Goal: Navigation & Orientation: Find specific page/section

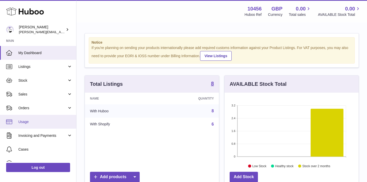
scroll to position [79, 134]
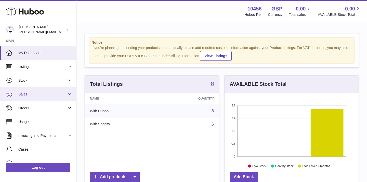
click at [42, 97] on link "Sales" at bounding box center [38, 94] width 76 height 14
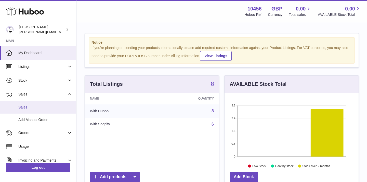
click at [44, 108] on span "Sales" at bounding box center [45, 107] width 54 height 5
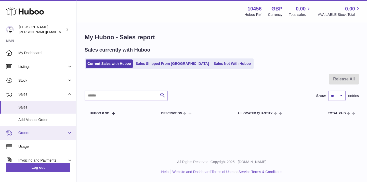
click at [43, 134] on span "Orders" at bounding box center [42, 132] width 49 height 5
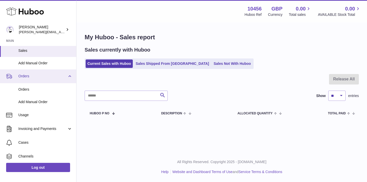
scroll to position [57, 0]
click at [43, 134] on link "Invoicing and Payments" at bounding box center [38, 128] width 76 height 14
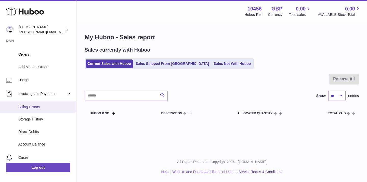
scroll to position [136, 0]
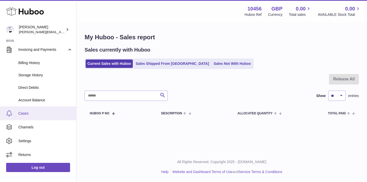
click at [38, 111] on span "Cases" at bounding box center [45, 113] width 54 height 5
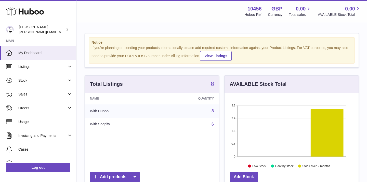
scroll to position [79, 134]
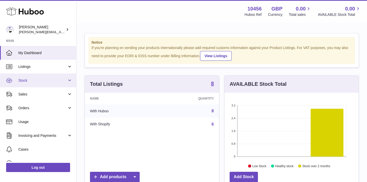
click at [57, 82] on span "Stock" at bounding box center [42, 80] width 49 height 5
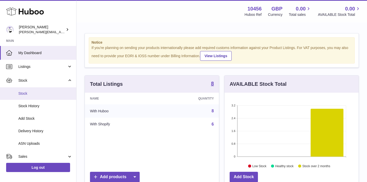
click at [58, 90] on link "Stock" at bounding box center [38, 93] width 76 height 12
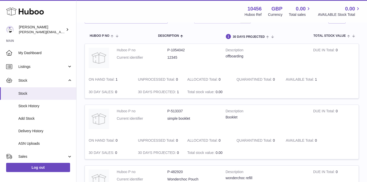
scroll to position [48, 0]
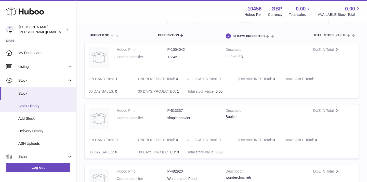
click at [19, 108] on span "Stock History" at bounding box center [45, 105] width 54 height 5
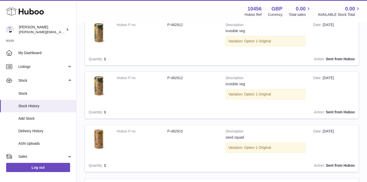
scroll to position [140, 0]
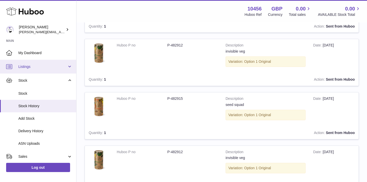
click at [40, 65] on span "Listings" at bounding box center [42, 66] width 49 height 5
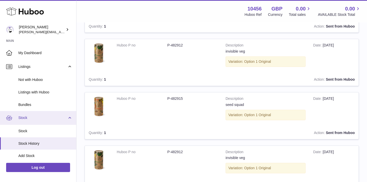
click at [33, 115] on span "Stock" at bounding box center [42, 117] width 49 height 5
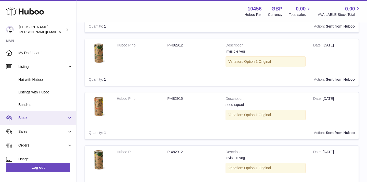
click at [34, 117] on span "Stock" at bounding box center [42, 117] width 49 height 5
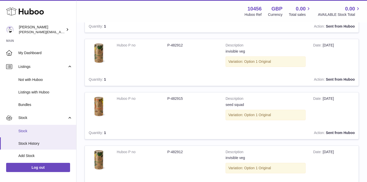
click at [35, 130] on span "Stock" at bounding box center [45, 130] width 54 height 5
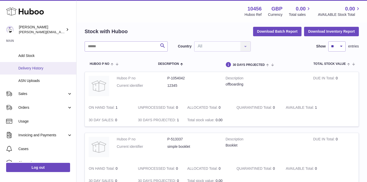
scroll to position [73, 0]
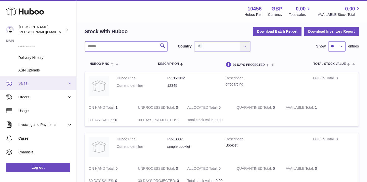
click at [56, 86] on link "Sales" at bounding box center [38, 83] width 76 height 14
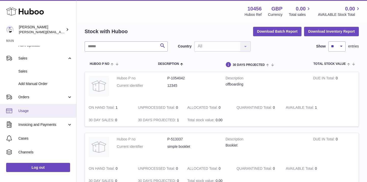
scroll to position [123, 0]
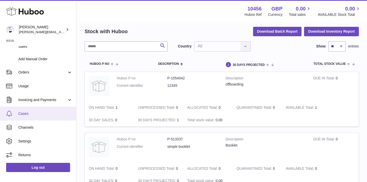
click at [50, 113] on span "Cases" at bounding box center [45, 113] width 54 height 5
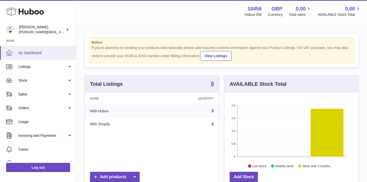
scroll to position [79, 134]
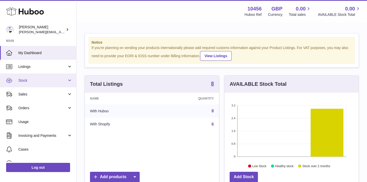
click at [27, 82] on span "Stock" at bounding box center [42, 80] width 49 height 5
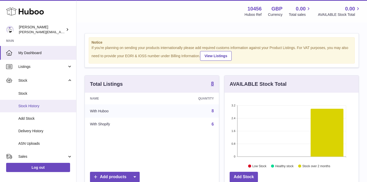
scroll to position [98, 0]
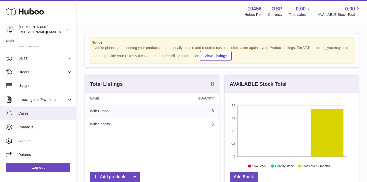
click at [22, 115] on span "Cases" at bounding box center [45, 113] width 54 height 5
